Goal: Information Seeking & Learning: Learn about a topic

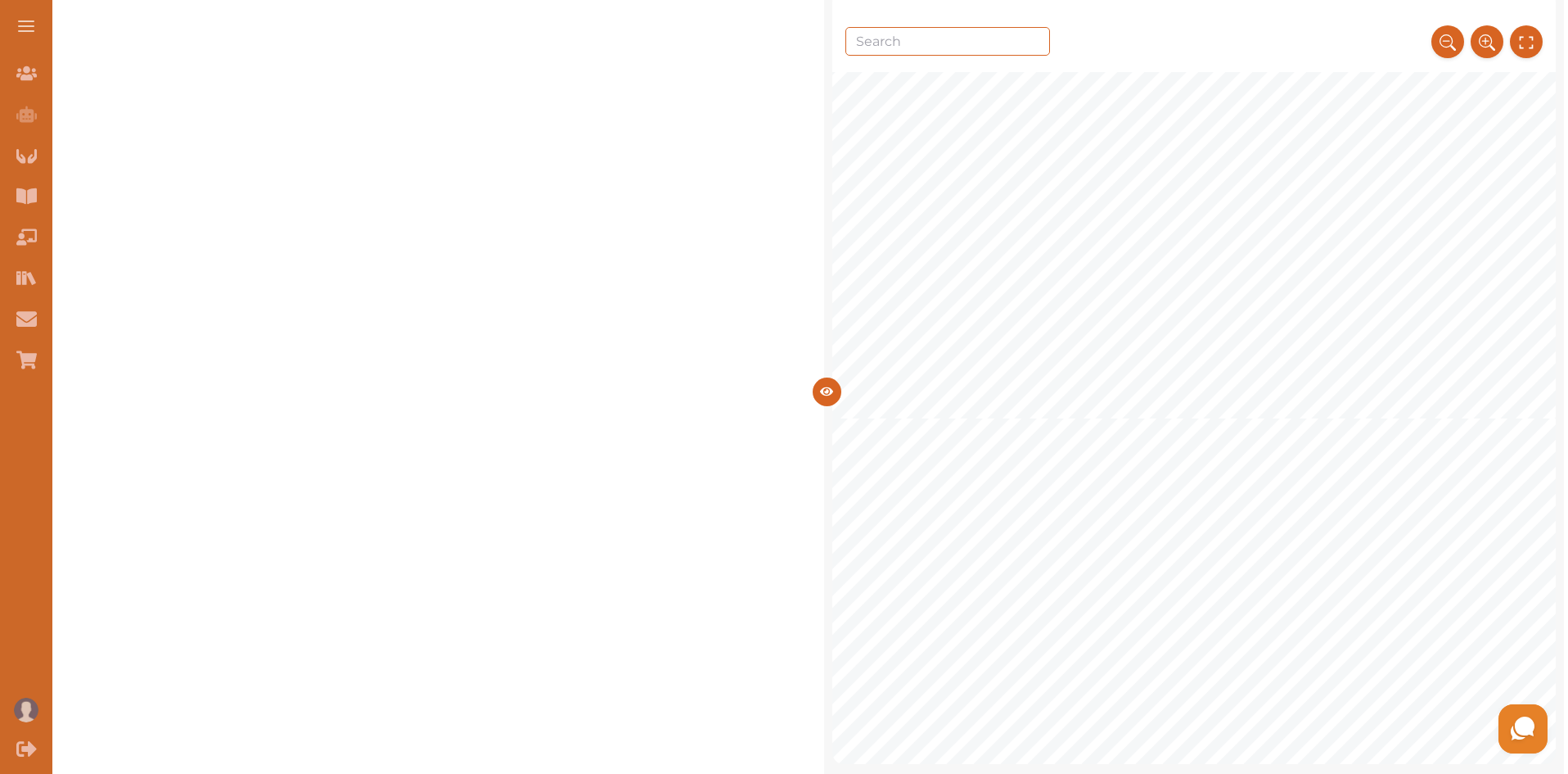
scroll to position [78, 0]
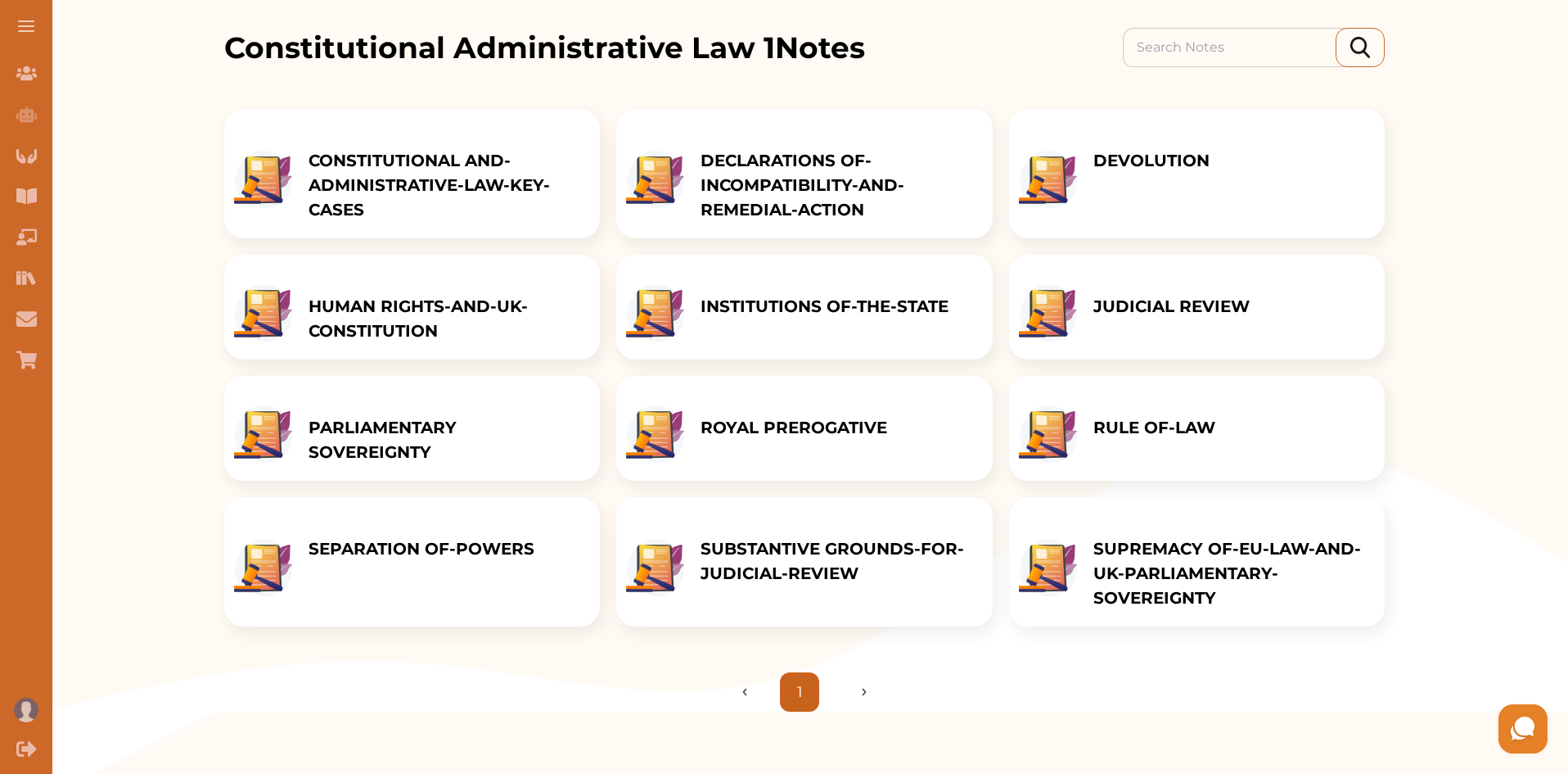
scroll to position [212, 0]
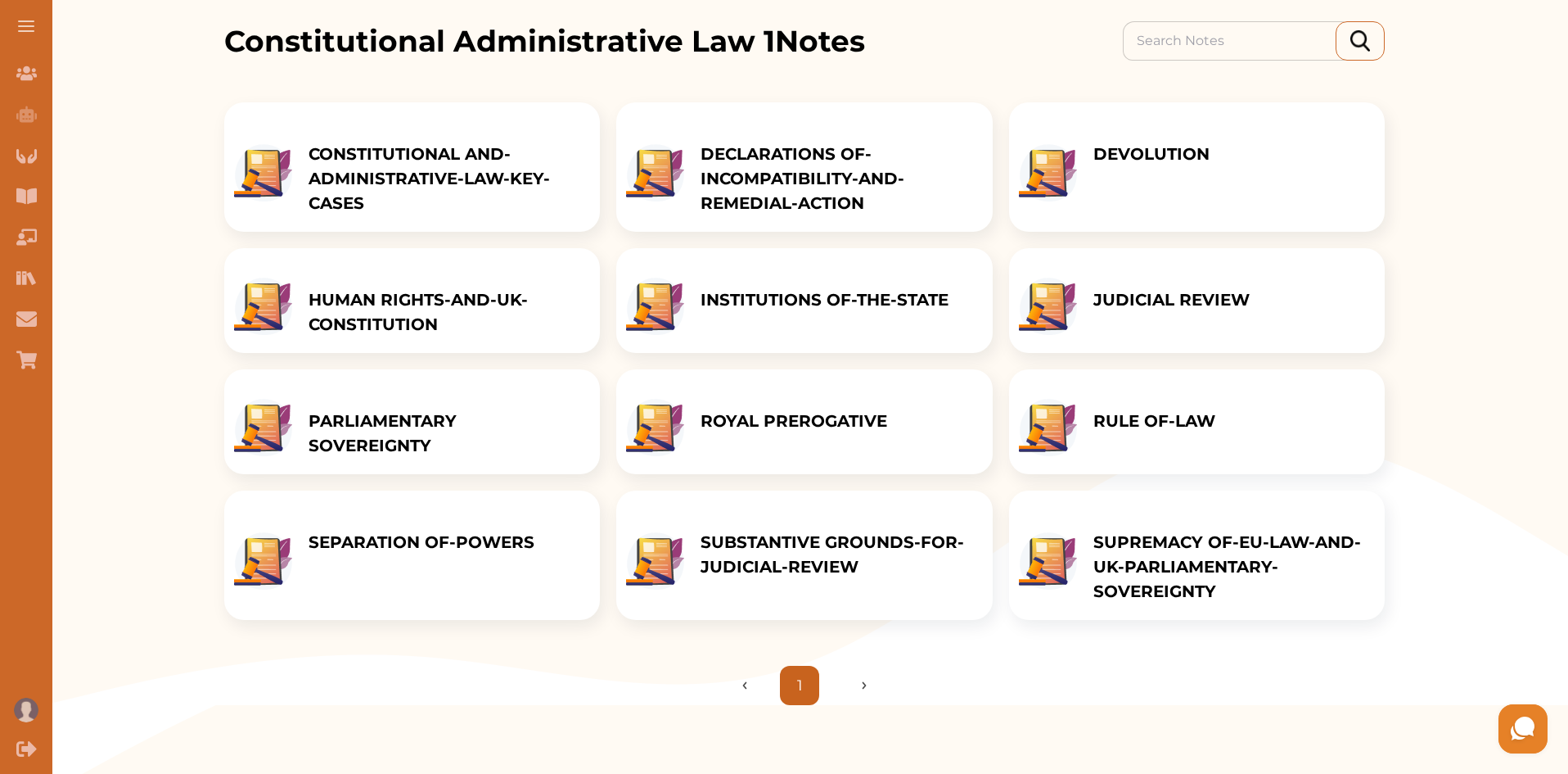
click at [1560, 270] on div "Get study modules Constitutional Administrative Law 1 Notes Constitutional Admi…" at bounding box center [804, 297] width 1527 height 815
click at [502, 610] on div "SEPARATION OF-POWERS" at bounding box center [421, 555] width 259 height 129
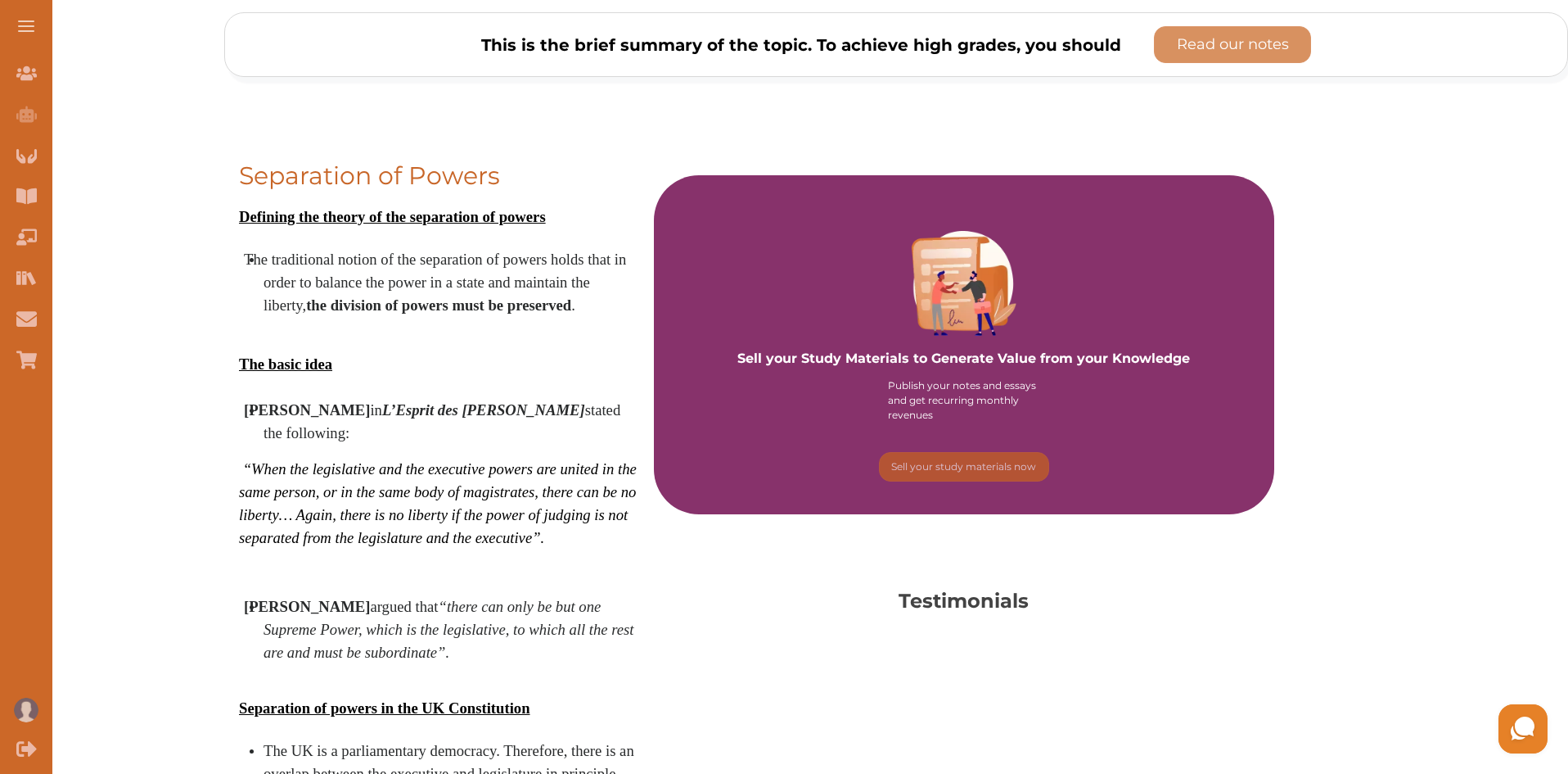
click at [474, 493] on em "“When the legislative and the executive powers are united in the same person, o…" at bounding box center [438, 502] width 398 height 86
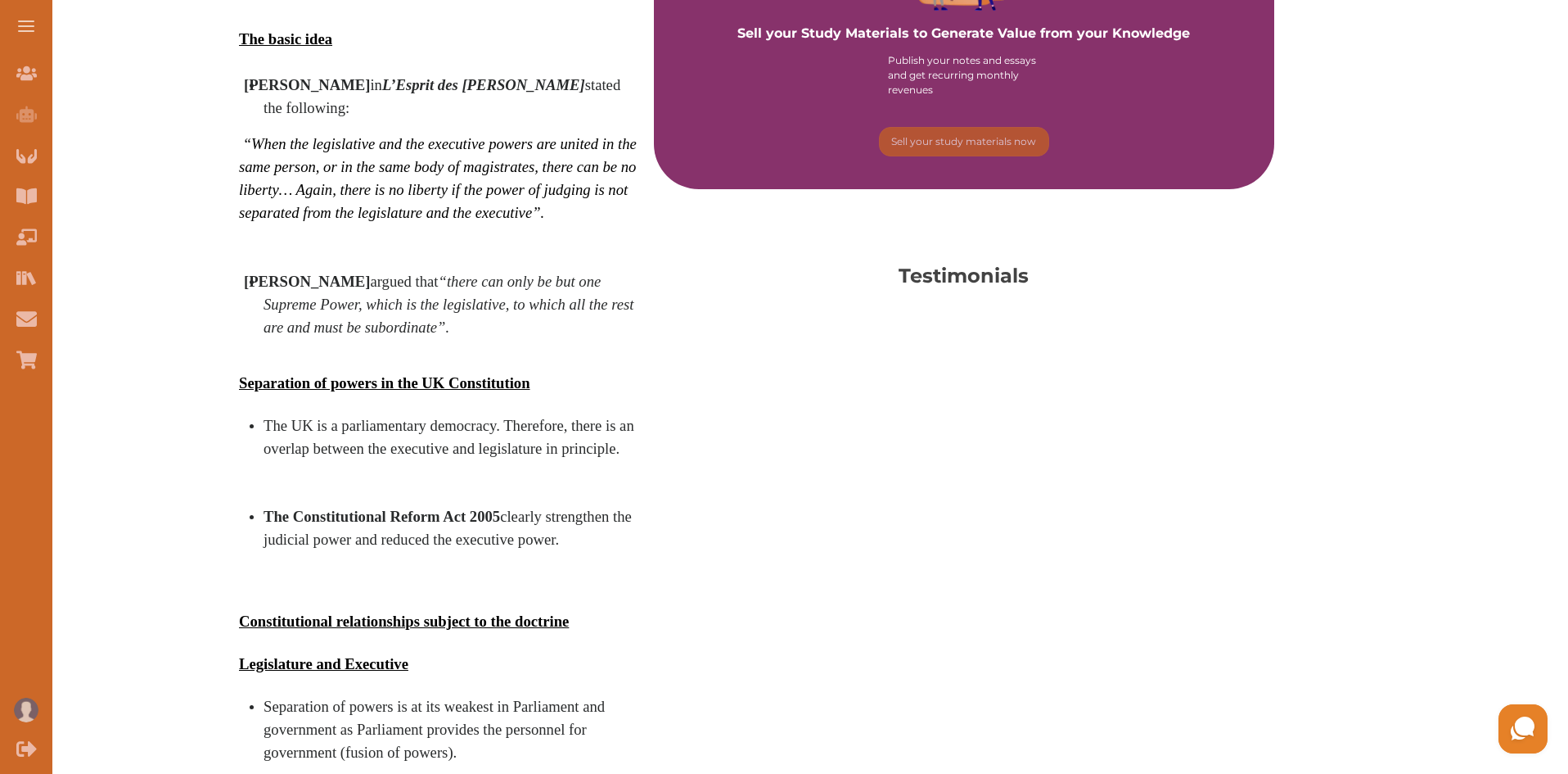
scroll to position [573, 0]
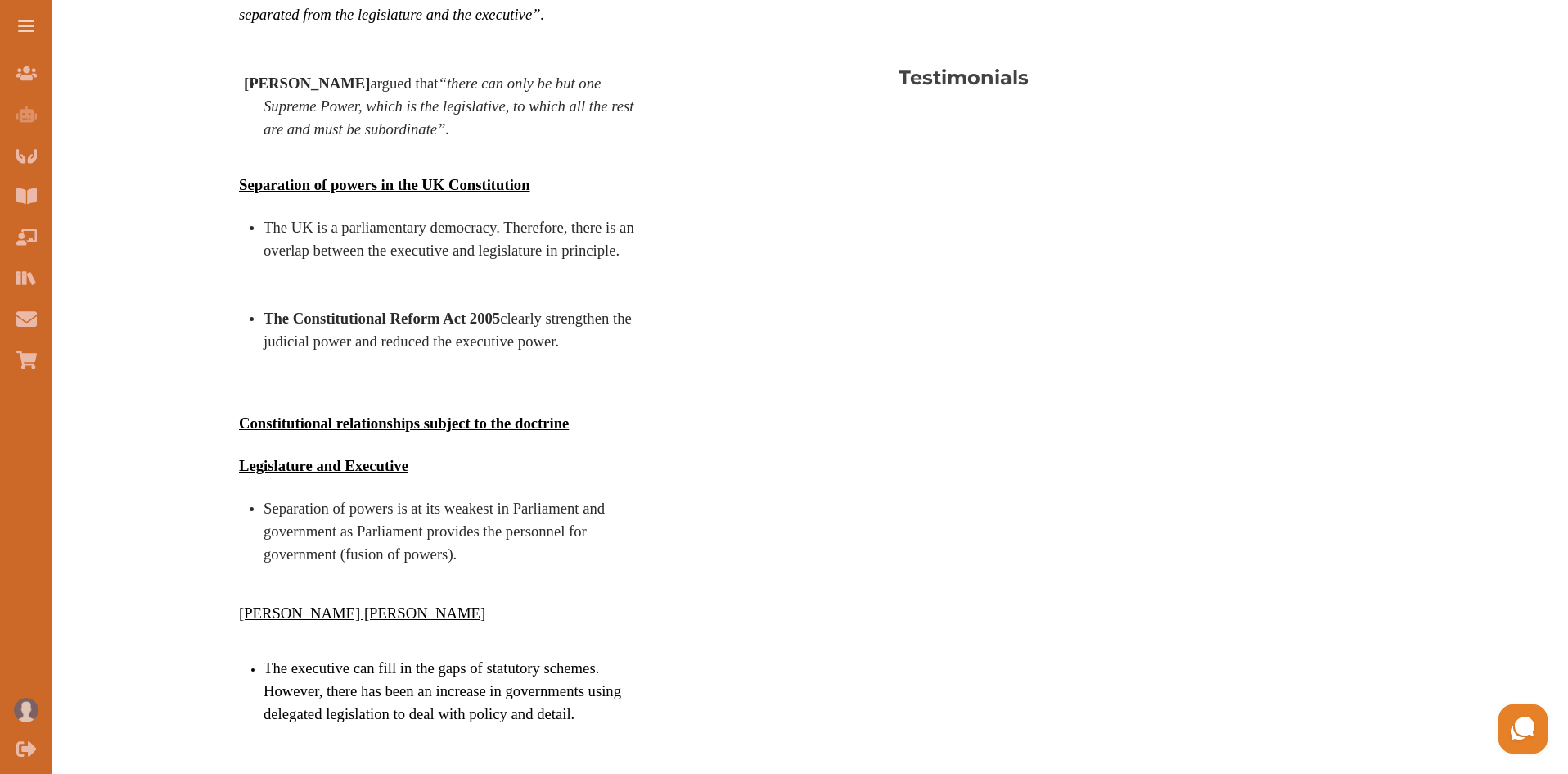
scroll to position [737, 0]
click at [507, 507] on span "Separation of powers is at its weakest in Parliament and government as Parliame…" at bounding box center [434, 530] width 342 height 63
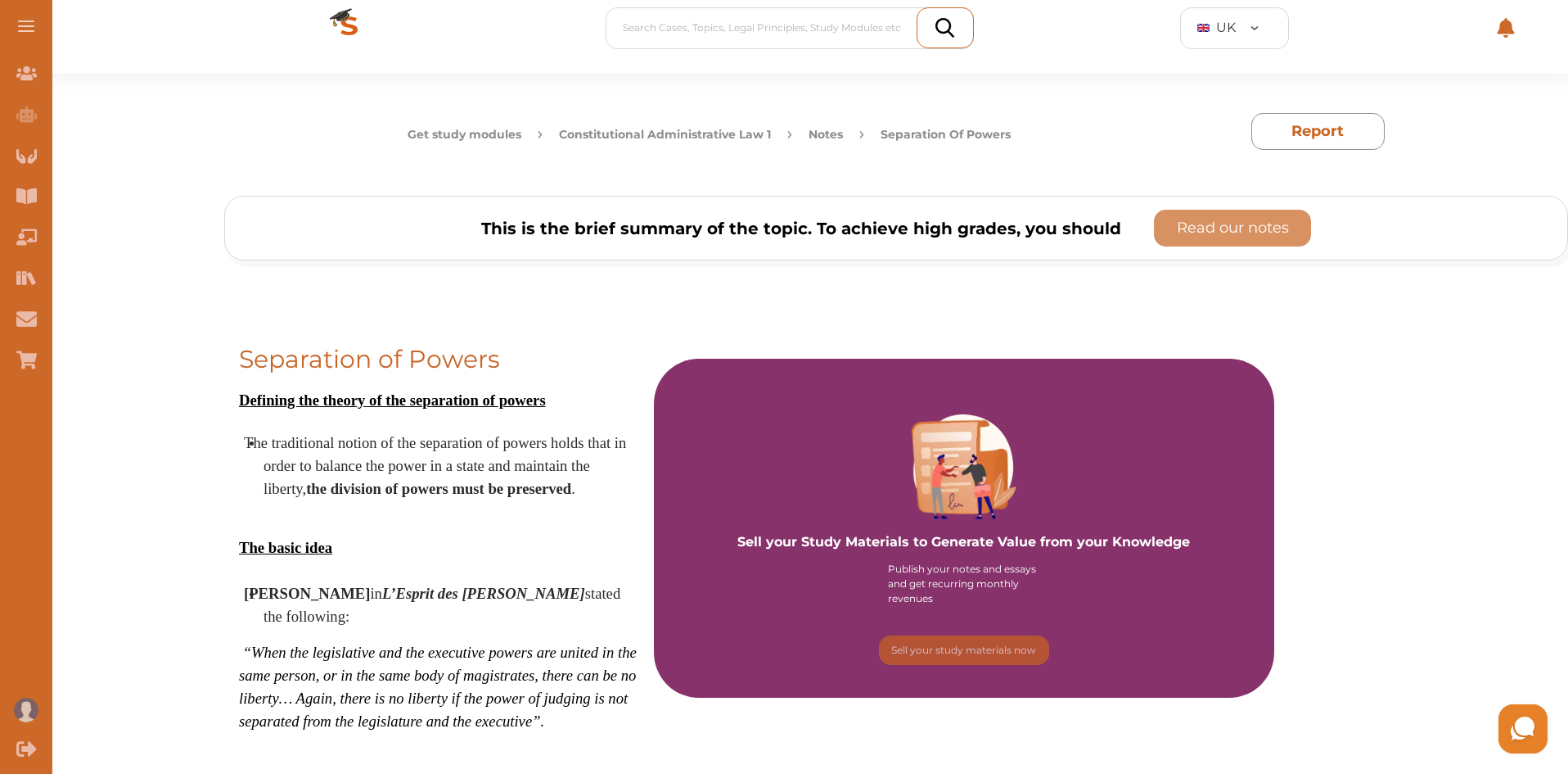
scroll to position [0, 0]
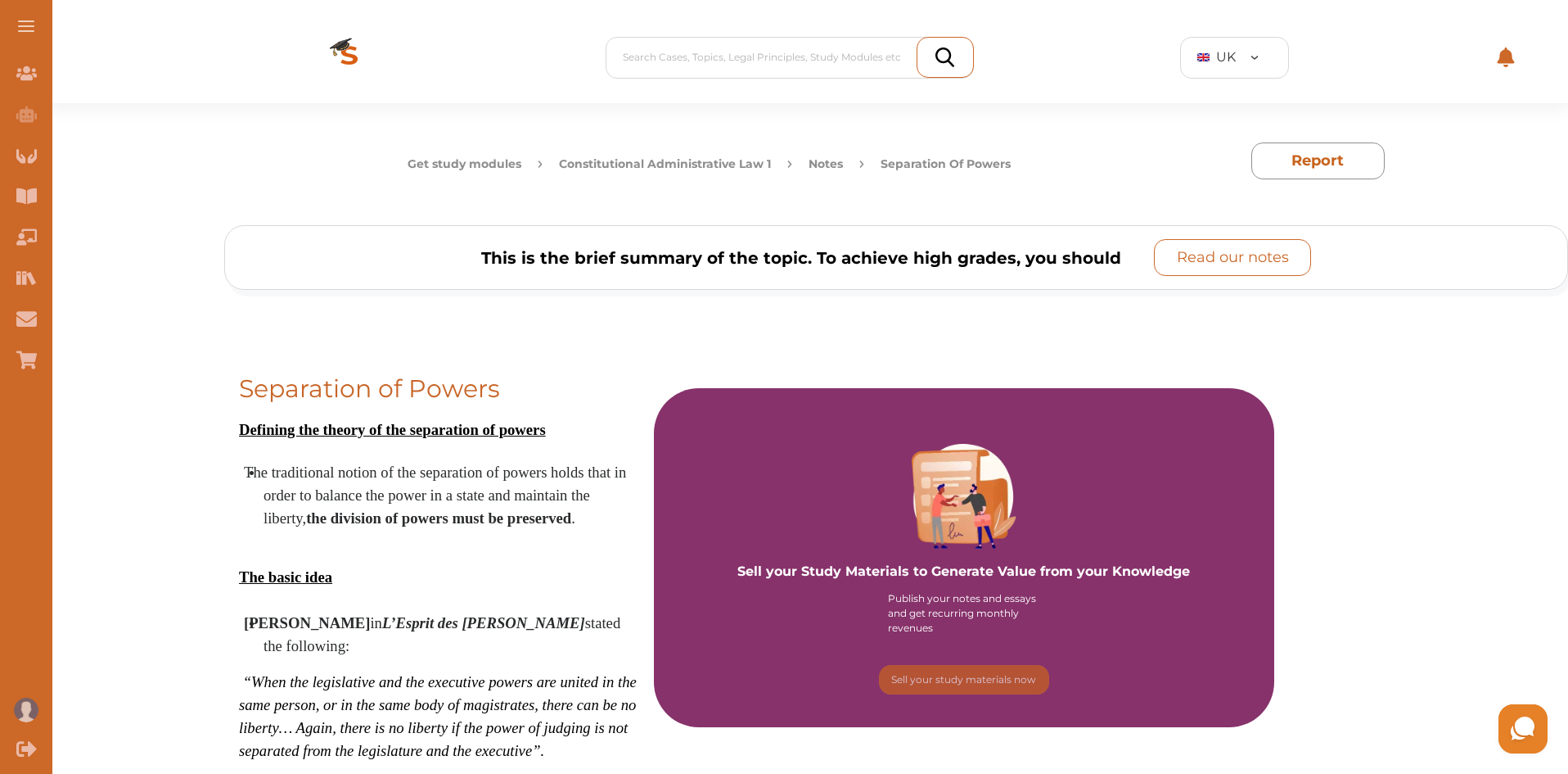
click at [1218, 248] on p "Read our notes" at bounding box center [1232, 258] width 112 height 22
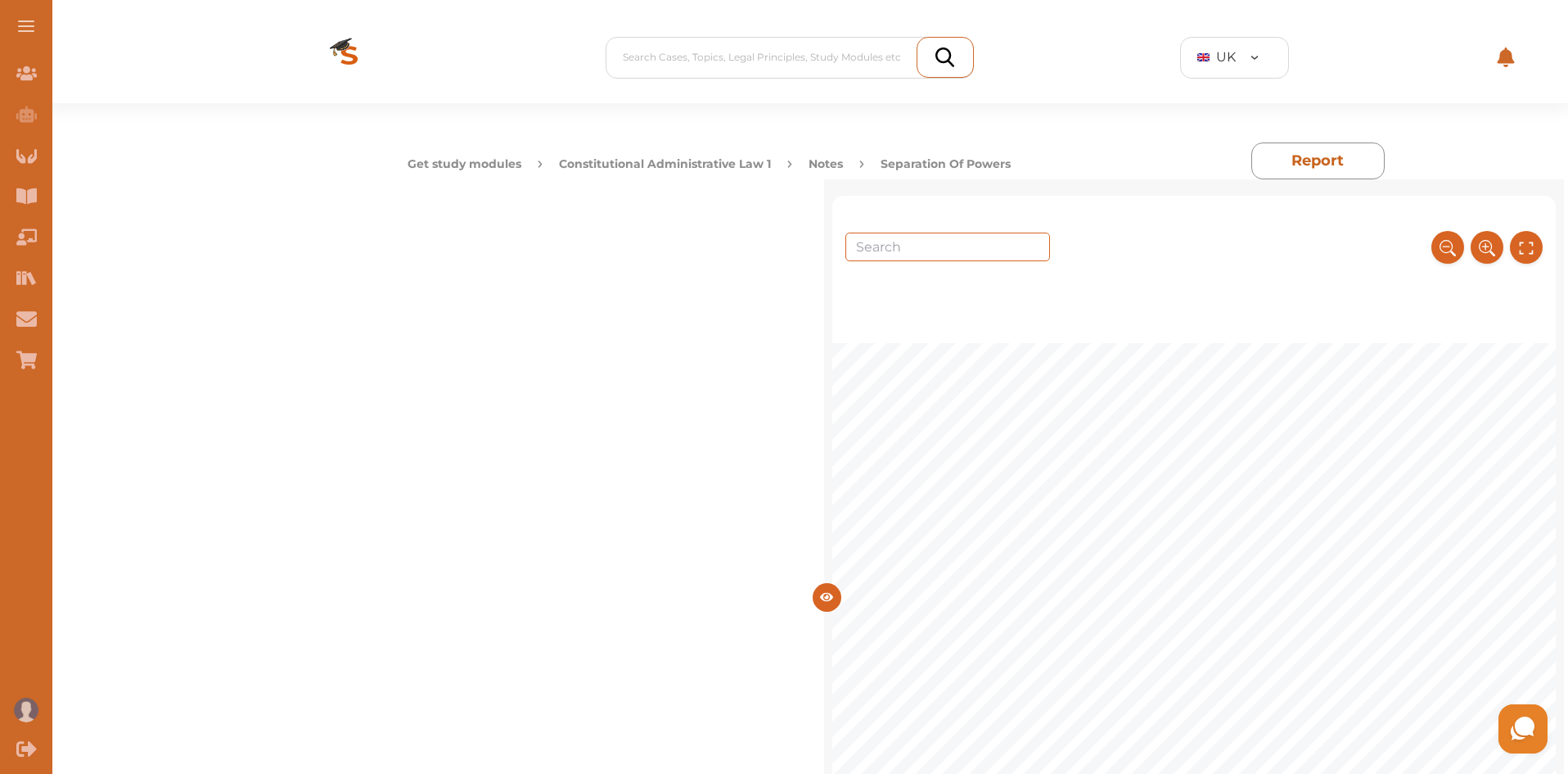
click at [1137, 294] on div "1 Separation of Powers References: [PERSON_NAME] and [PERSON_NAME], Public Law …" at bounding box center [1193, 583] width 723 height 774
click at [959, 531] on span "importance; second, the officials...; and third, the j" at bounding box center [1094, 540] width 405 height 18
click at [953, 582] on span "However," at bounding box center [930, 574] width 77 height 18
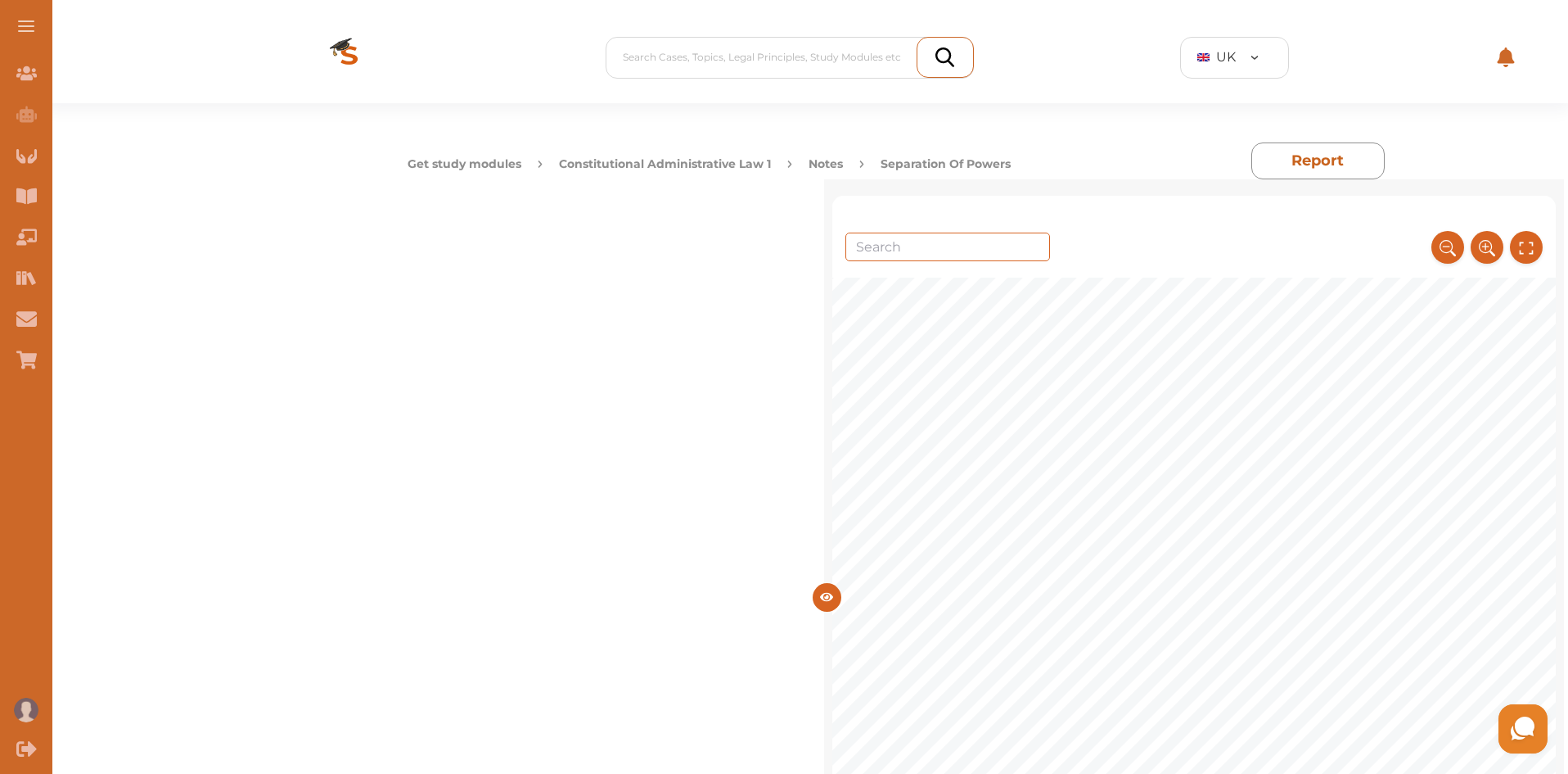
scroll to position [6712, 0]
click at [1019, 518] on span "The court held that an error of law had been made. A judicial claim was" at bounding box center [1224, 509] width 577 height 18
